Goal: Information Seeking & Learning: Learn about a topic

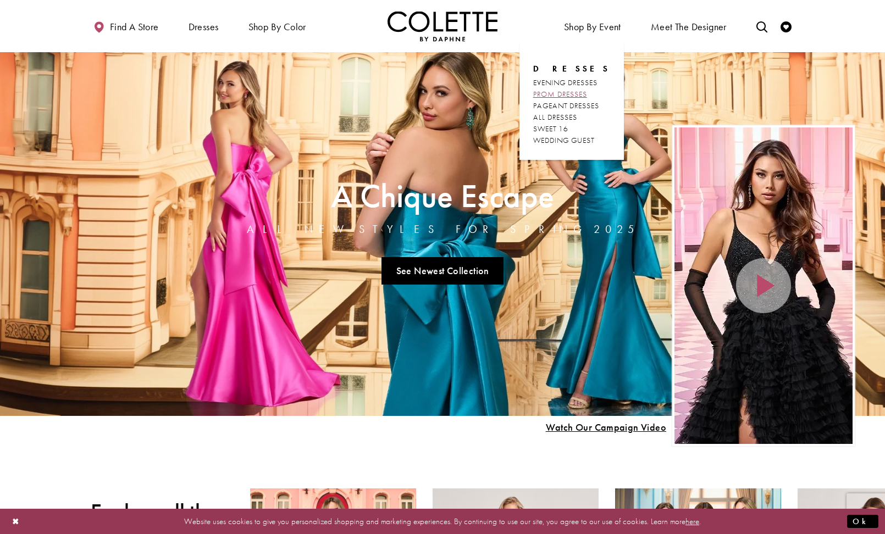
click at [570, 93] on span "PROM DRESSES" at bounding box center [560, 94] width 54 height 10
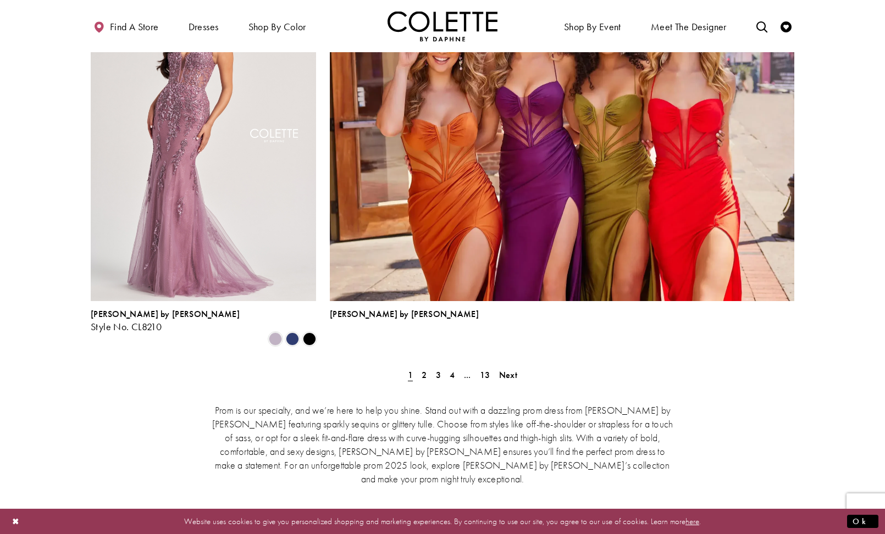
scroll to position [2389, 0]
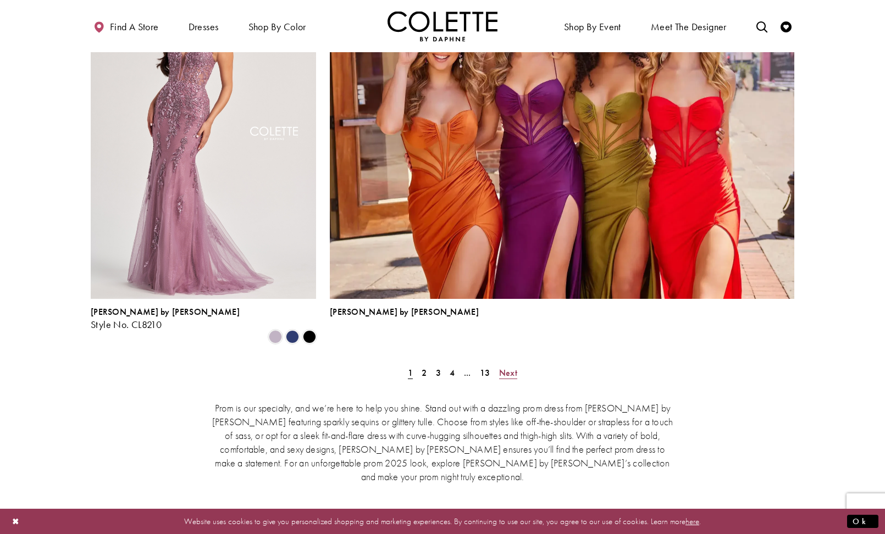
click at [507, 367] on span "Next" at bounding box center [508, 373] width 18 height 12
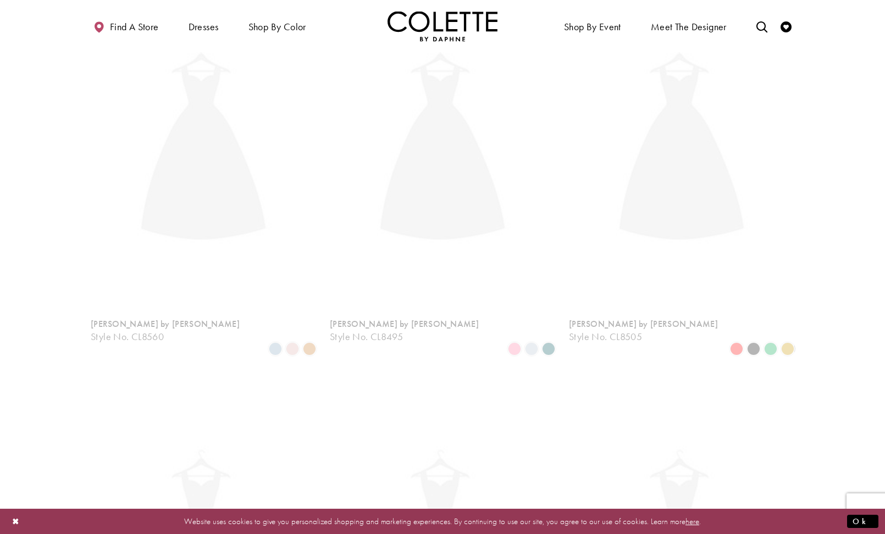
scroll to position [282, 0]
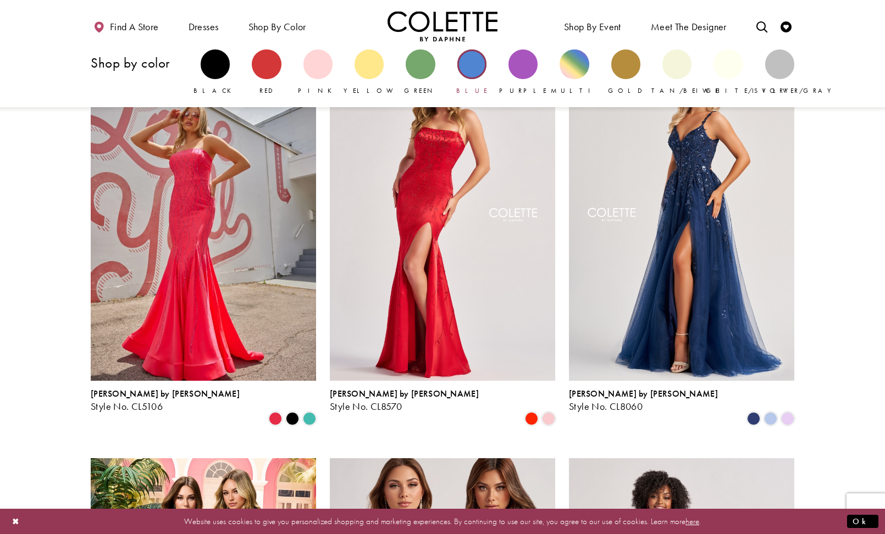
click at [475, 66] on div "Primary block" at bounding box center [471, 63] width 29 height 29
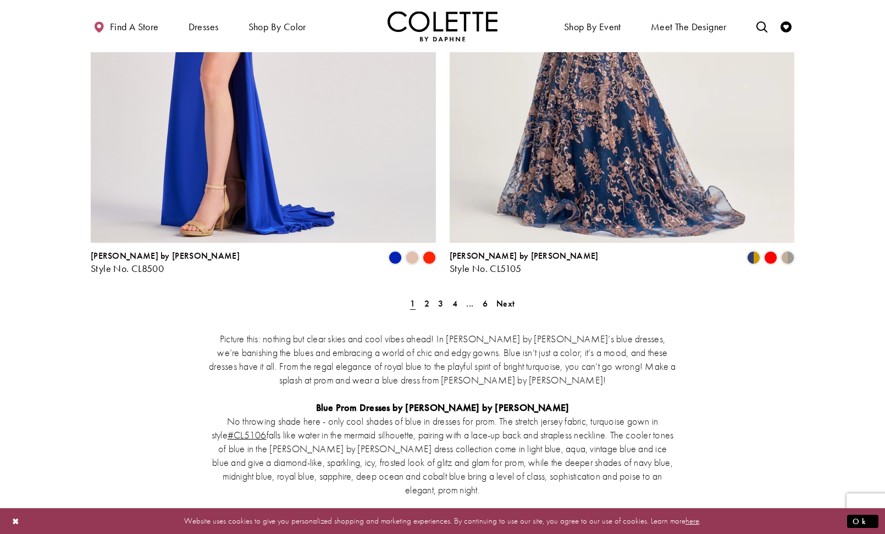
scroll to position [2082, 0]
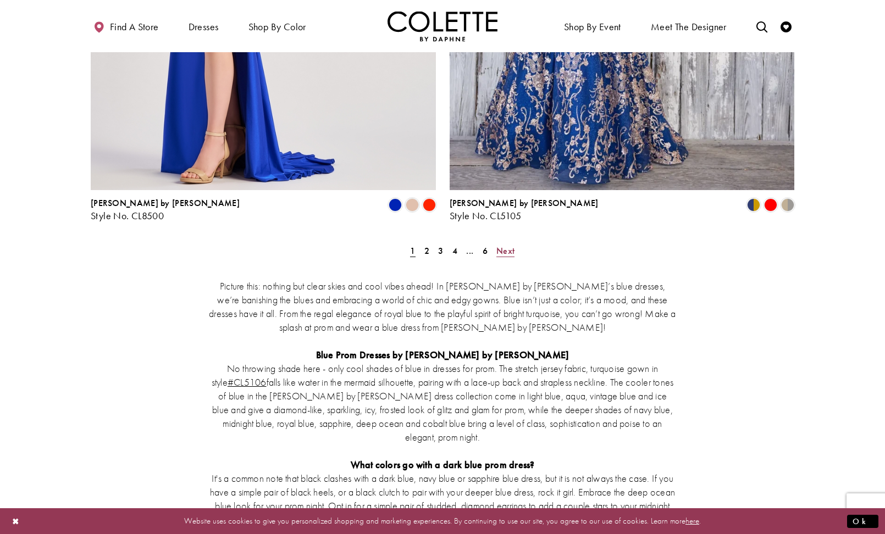
click at [508, 245] on span "Next" at bounding box center [505, 251] width 18 height 12
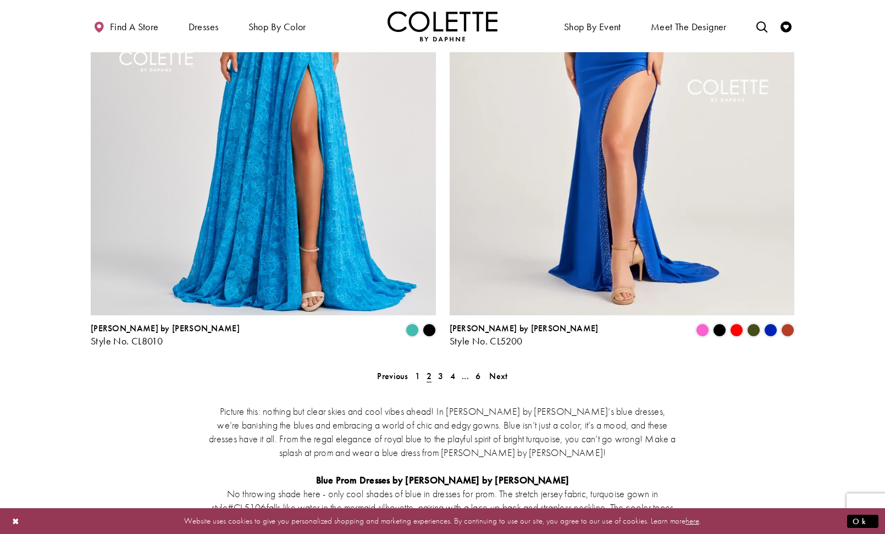
scroll to position [1959, 0]
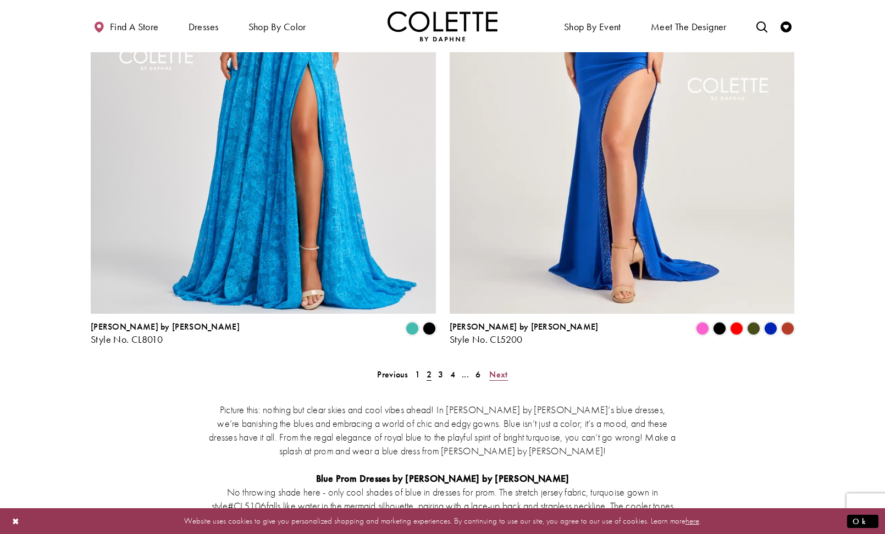
click at [501, 369] on span "Next" at bounding box center [498, 375] width 18 height 12
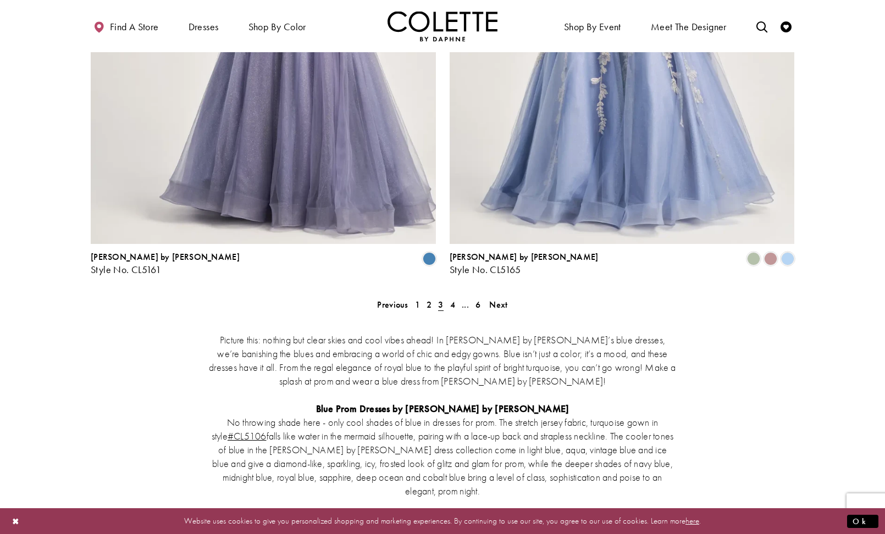
scroll to position [2029, 0]
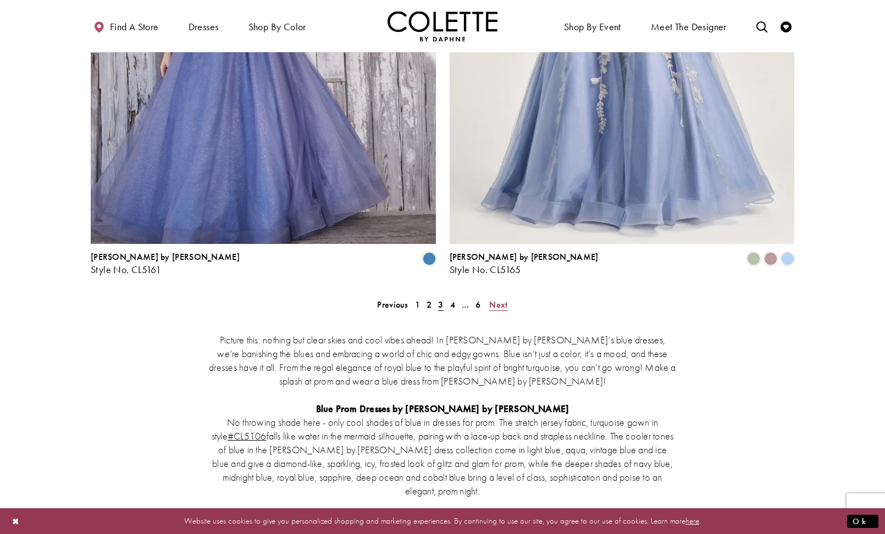
click at [499, 299] on span "Next" at bounding box center [498, 305] width 18 height 12
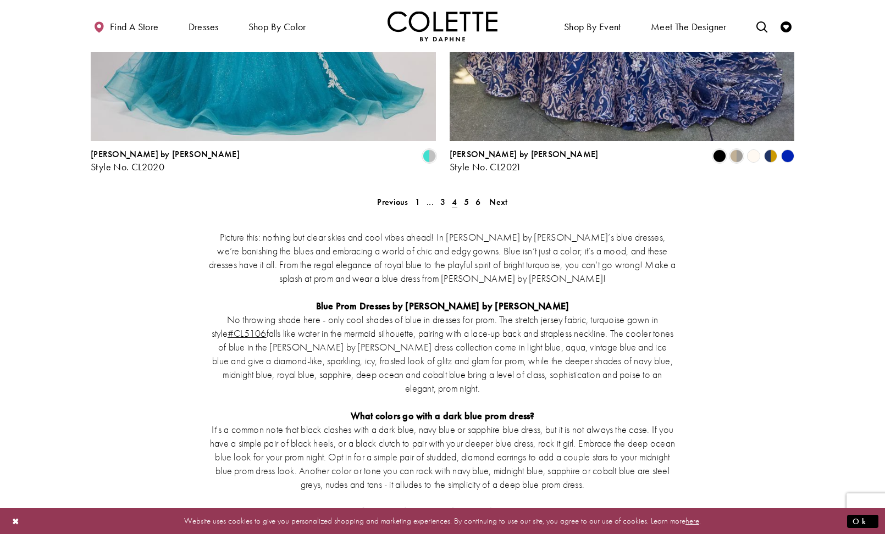
scroll to position [2135, 0]
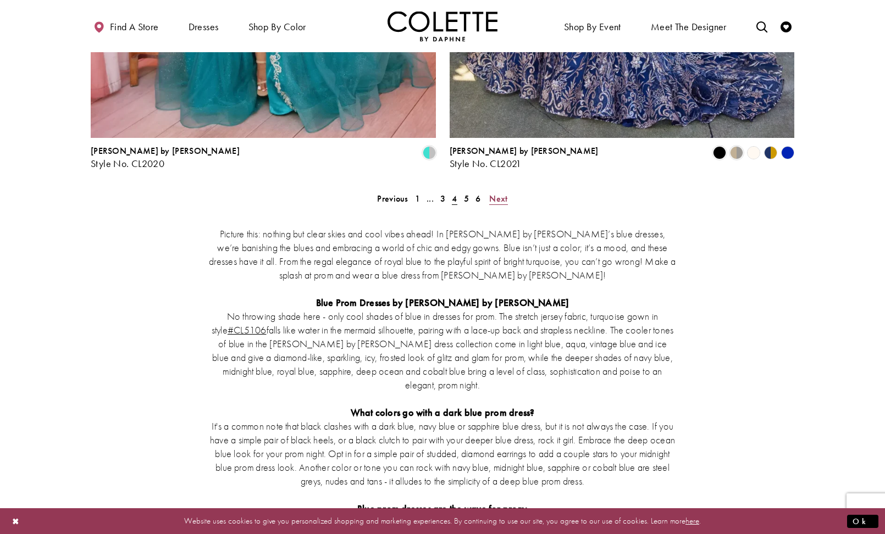
click at [497, 193] on span "Next" at bounding box center [498, 199] width 18 height 12
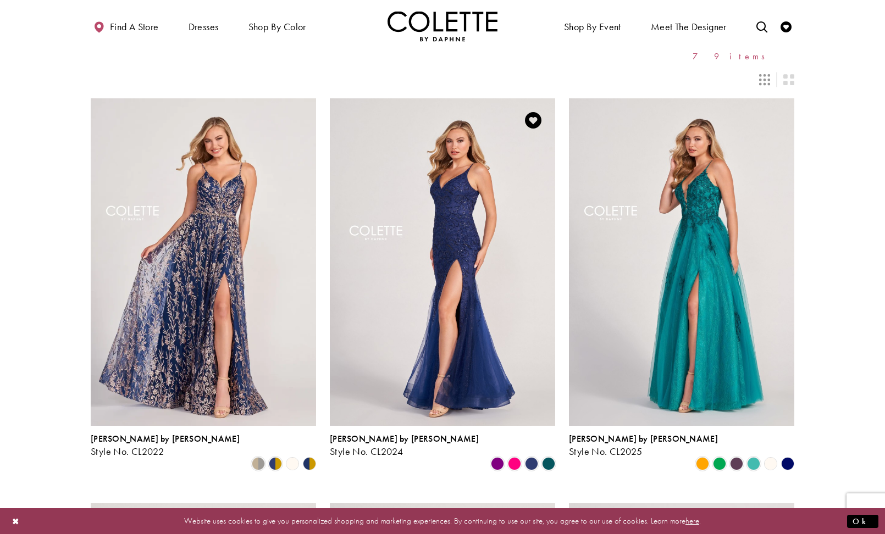
scroll to position [52, 0]
click at [786, 455] on polygon "Product List" at bounding box center [787, 463] width 17 height 17
click at [790, 455] on polygon "Product List" at bounding box center [787, 463] width 17 height 17
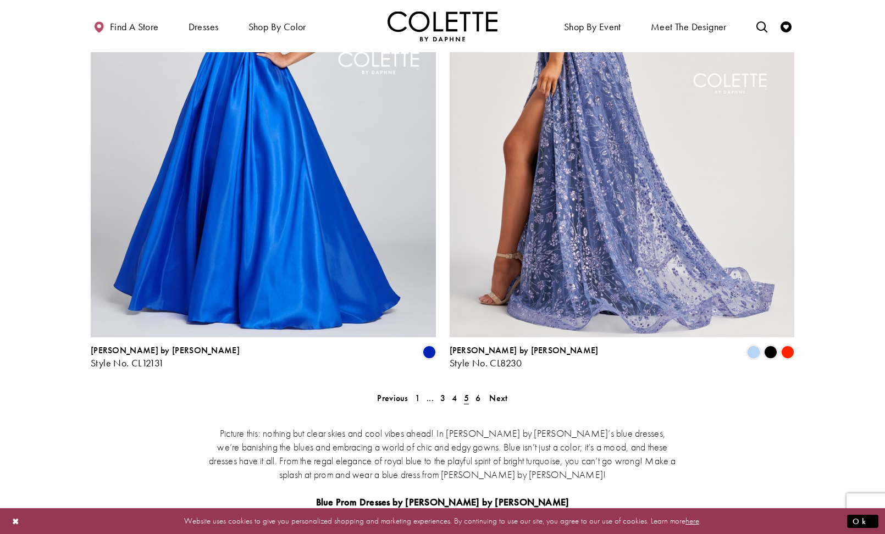
scroll to position [1959, 0]
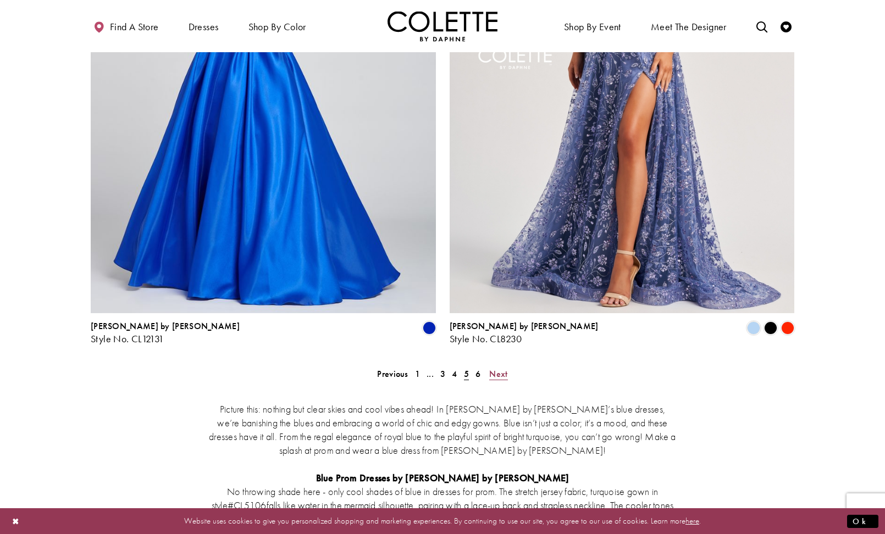
click at [499, 368] on span "Next" at bounding box center [498, 374] width 18 height 12
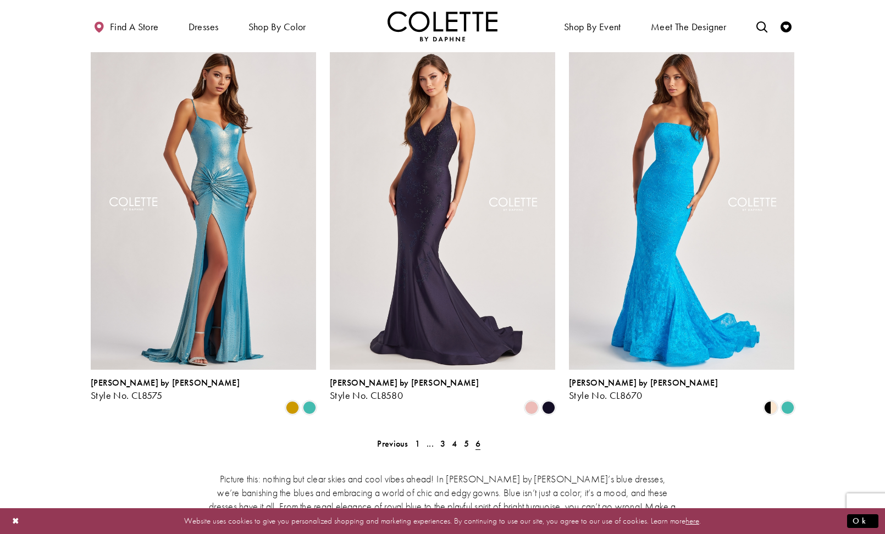
scroll to position [941, 0]
